Goal: Task Accomplishment & Management: Manage account settings

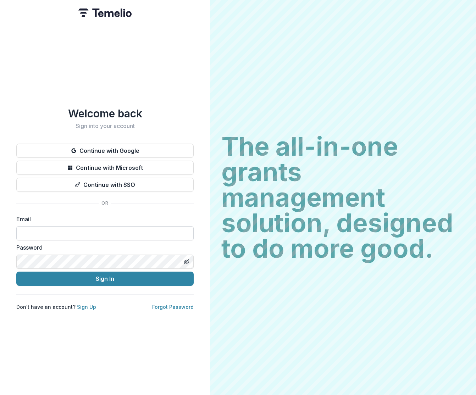
click at [74, 232] on input at bounding box center [104, 233] width 177 height 14
type input "**********"
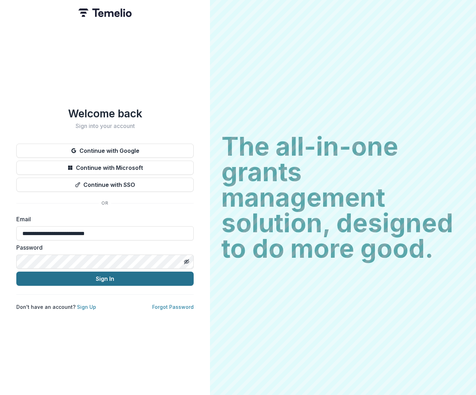
click at [112, 275] on button "Sign In" at bounding box center [104, 279] width 177 height 14
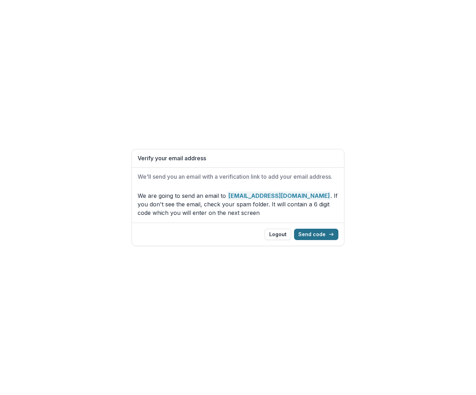
click at [320, 234] on button "Send code" at bounding box center [316, 234] width 44 height 11
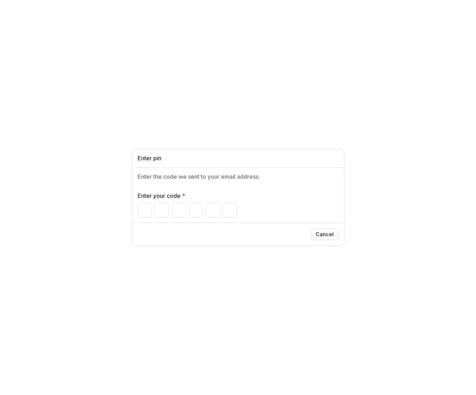
type input "*"
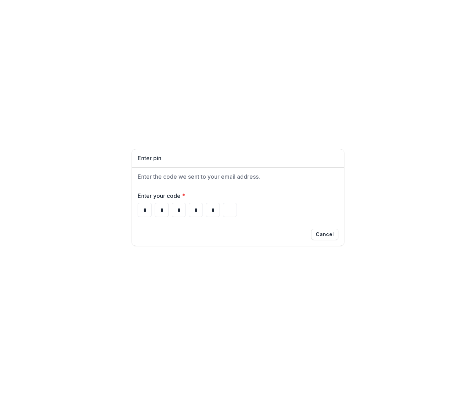
type input "*"
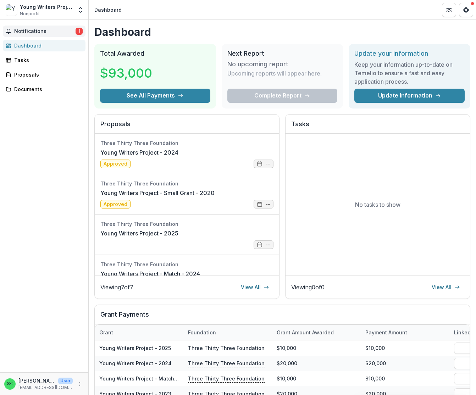
click at [45, 32] on span "Notifications" at bounding box center [44, 31] width 61 height 6
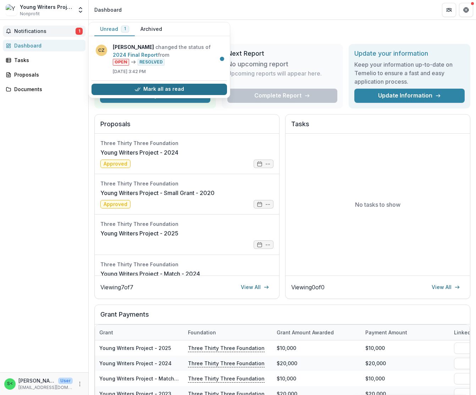
click at [159, 89] on button "Mark all as read" at bounding box center [160, 89] width 136 height 11
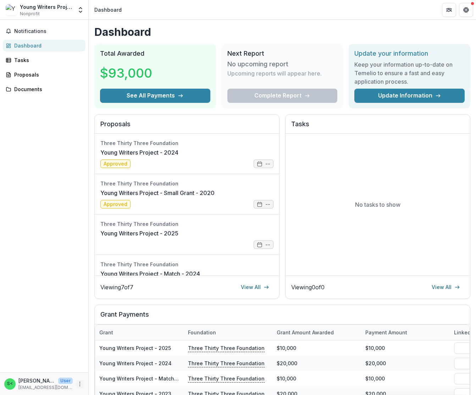
click at [79, 385] on icon "More" at bounding box center [80, 384] width 6 height 6
click at [109, 380] on button "Logout" at bounding box center [127, 381] width 76 height 12
